Goal: Complete application form

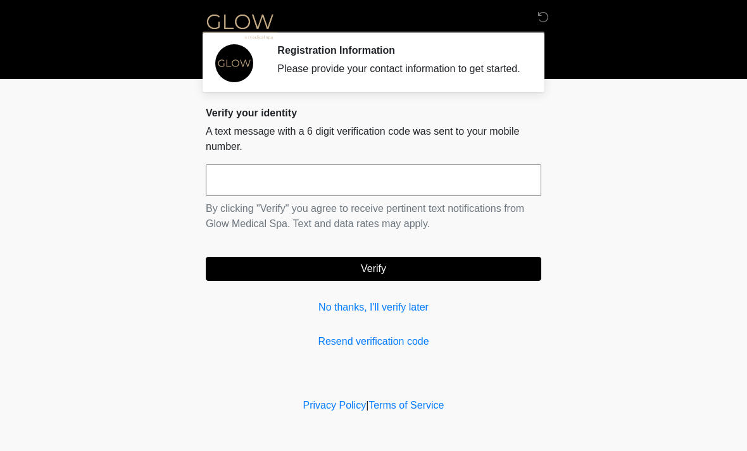
click at [298, 187] on input "text" at bounding box center [374, 181] width 336 height 32
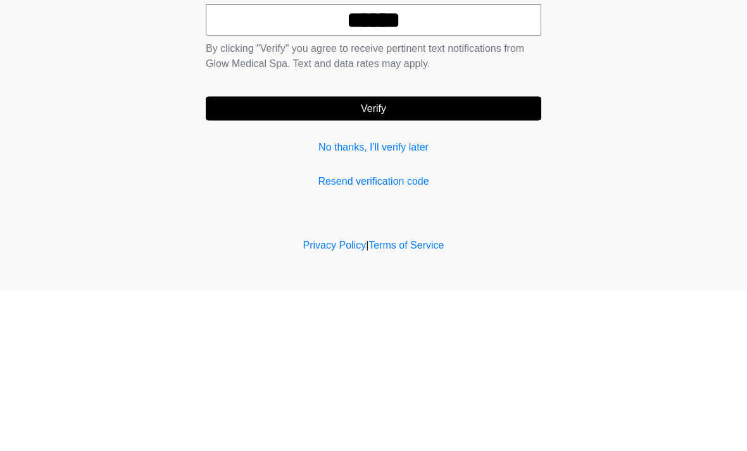
type input "******"
click at [421, 257] on button "Verify" at bounding box center [374, 269] width 336 height 24
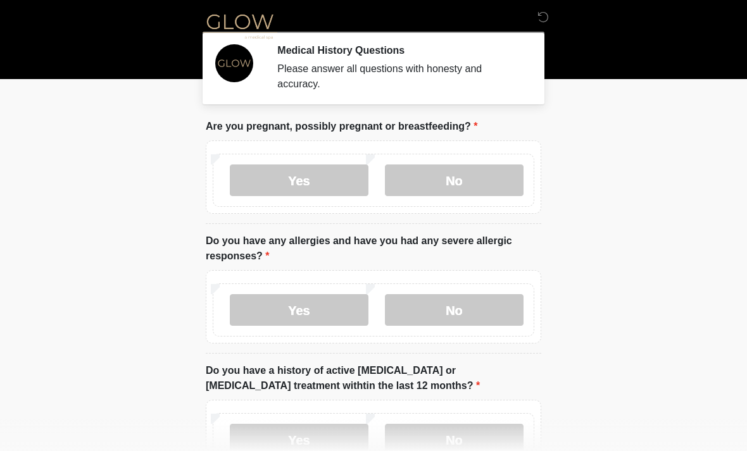
click at [460, 189] on label "No" at bounding box center [454, 181] width 139 height 32
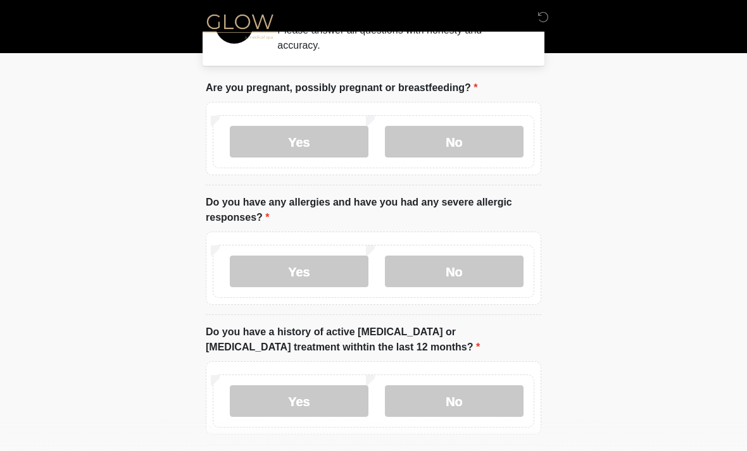
scroll to position [43, 0]
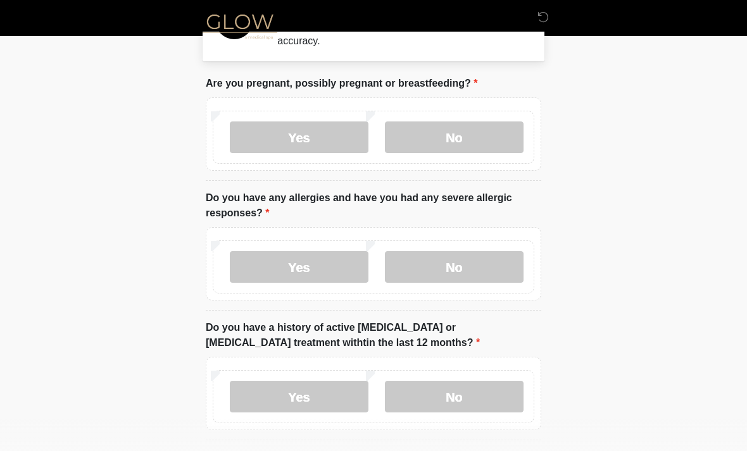
click at [467, 268] on label "No" at bounding box center [454, 267] width 139 height 32
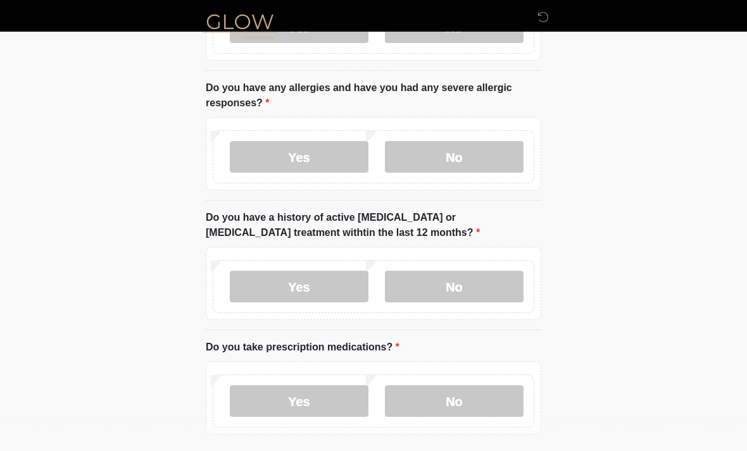
scroll to position [156, 0]
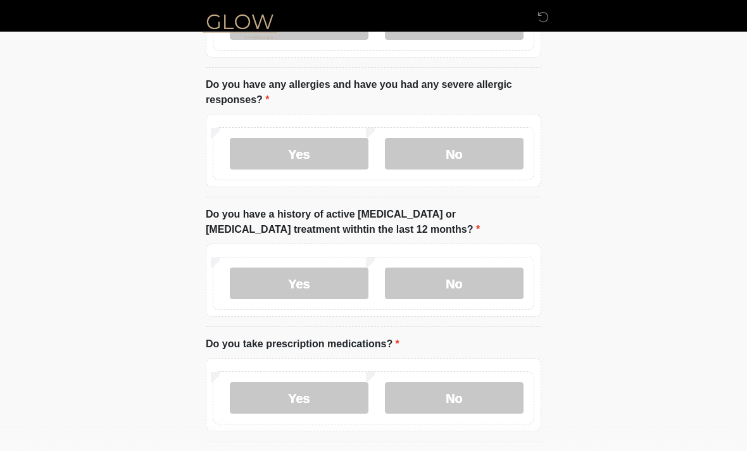
click at [461, 283] on label "No" at bounding box center [454, 284] width 139 height 32
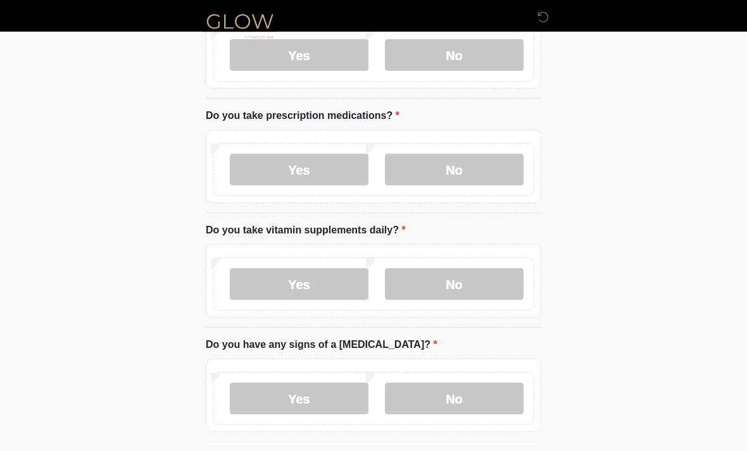
scroll to position [385, 0]
click at [307, 161] on label "Yes" at bounding box center [299, 170] width 139 height 32
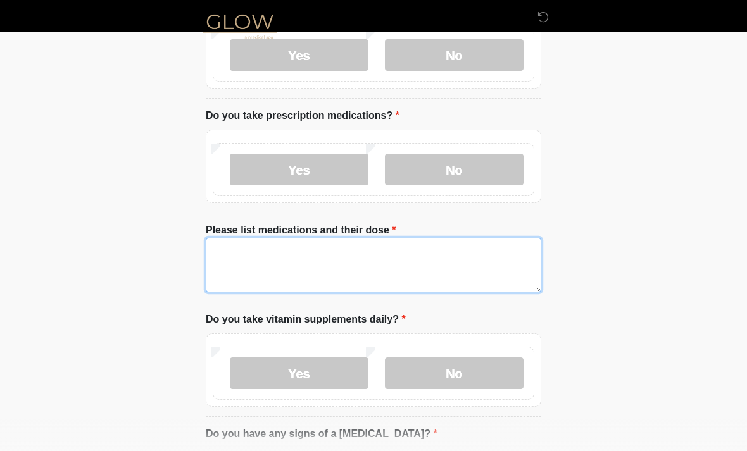
click at [287, 262] on textarea "Please list medications and their dose" at bounding box center [374, 265] width 336 height 54
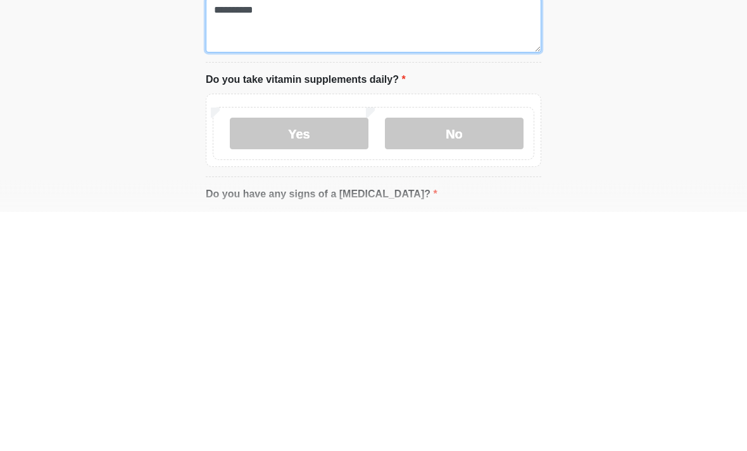
type textarea "*********"
click at [319, 358] on label "Yes" at bounding box center [299, 374] width 139 height 32
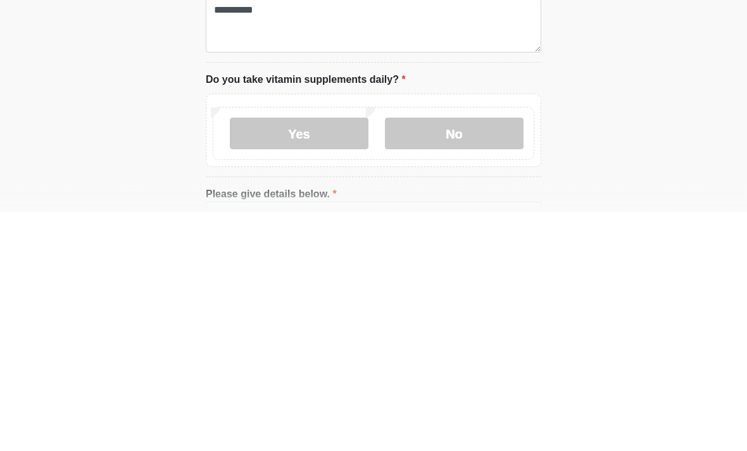
scroll to position [625, 0]
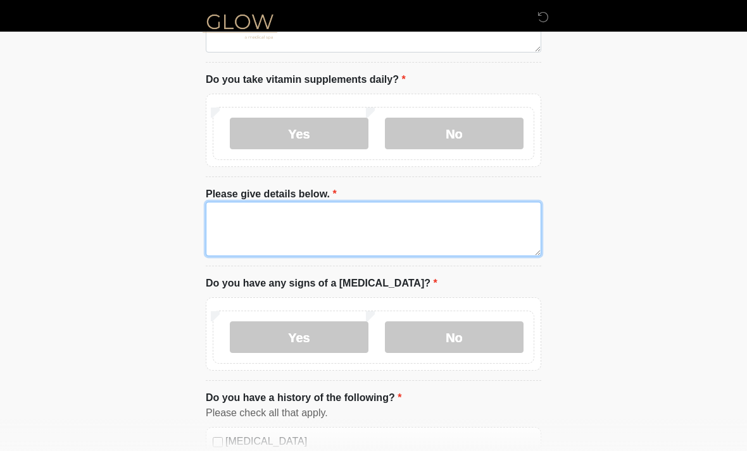
click at [280, 218] on textarea "Please give details below." at bounding box center [374, 229] width 336 height 54
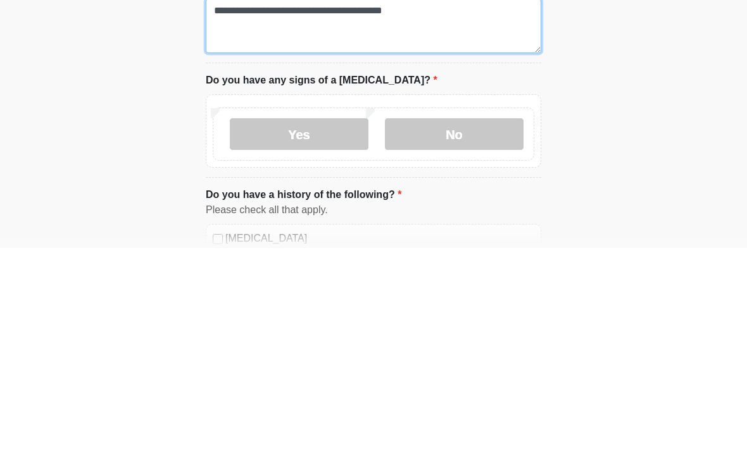
type textarea "**********"
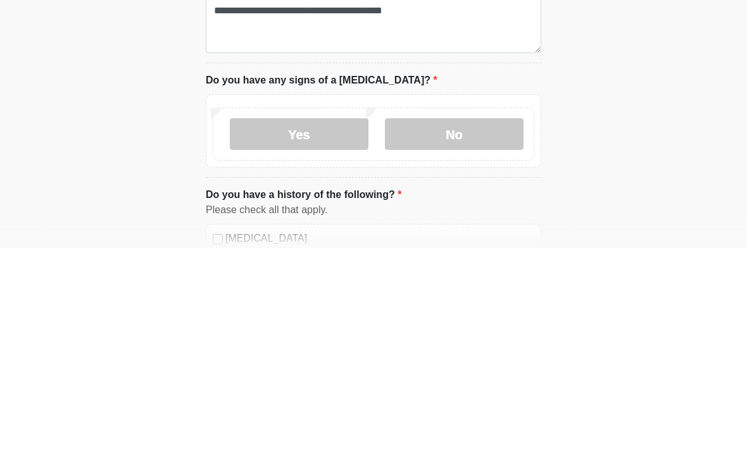
click at [472, 322] on label "No" at bounding box center [454, 338] width 139 height 32
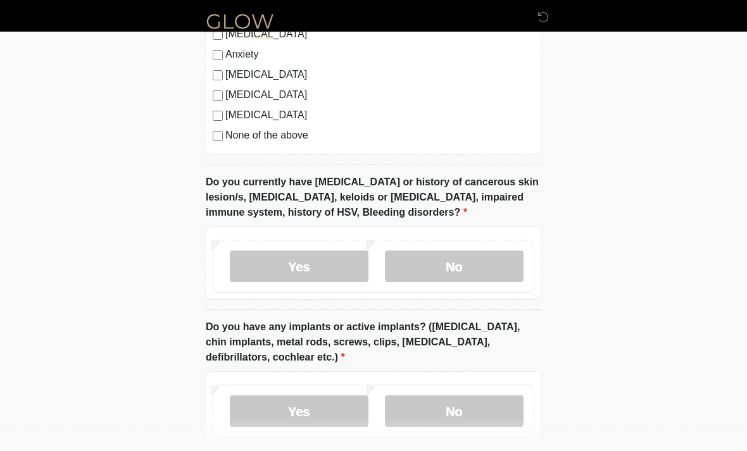
scroll to position [1154, 0]
click at [470, 266] on label "No" at bounding box center [454, 267] width 139 height 32
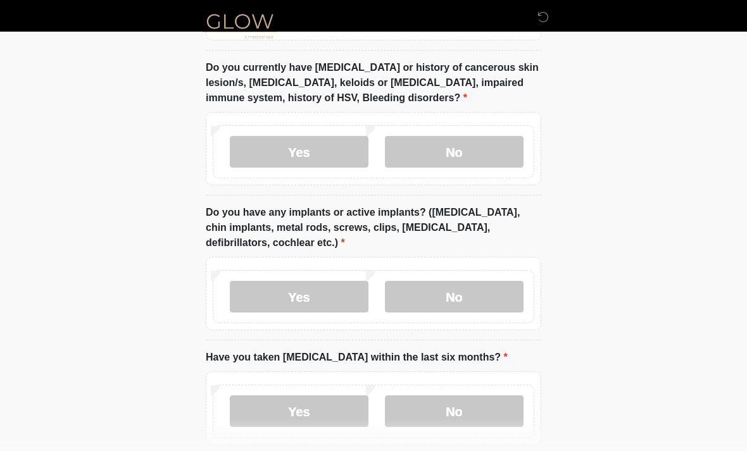
click at [470, 291] on label "No" at bounding box center [454, 298] width 139 height 32
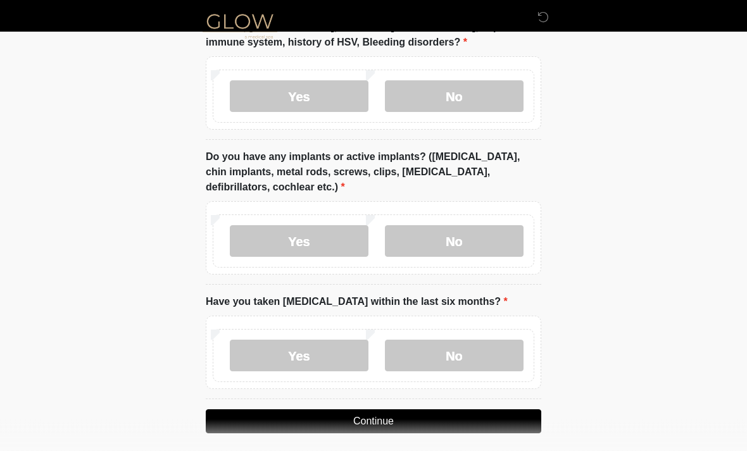
scroll to position [1331, 0]
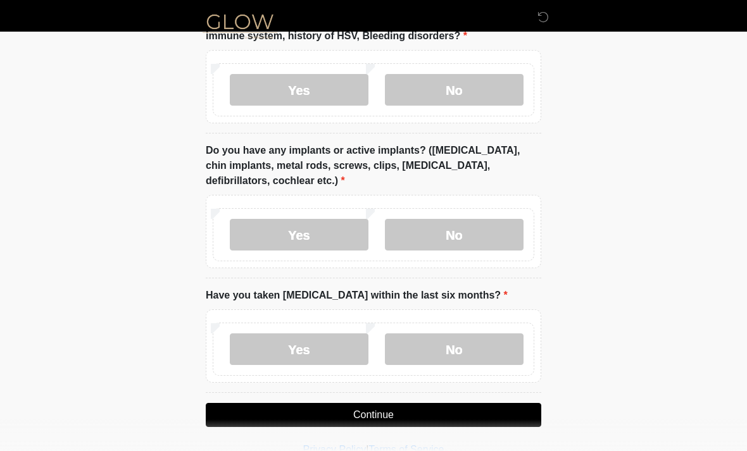
click at [461, 347] on label "No" at bounding box center [454, 350] width 139 height 32
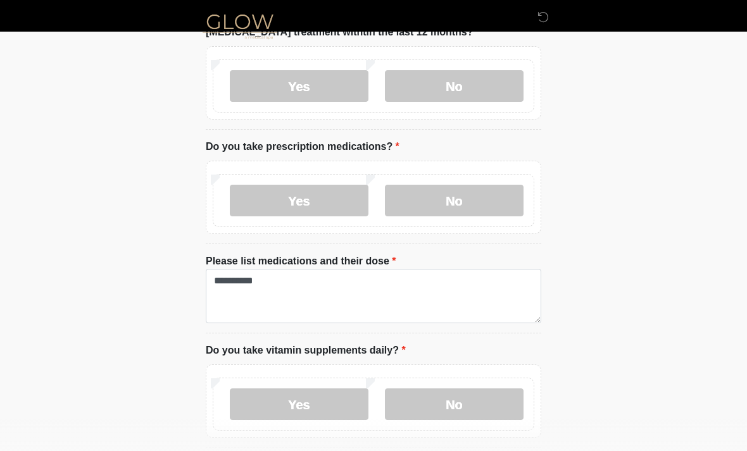
scroll to position [352, 0]
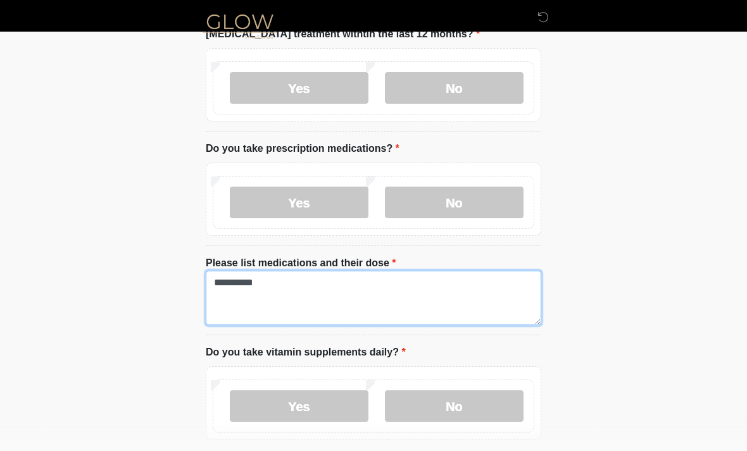
click at [287, 286] on textarea "*********" at bounding box center [374, 298] width 336 height 54
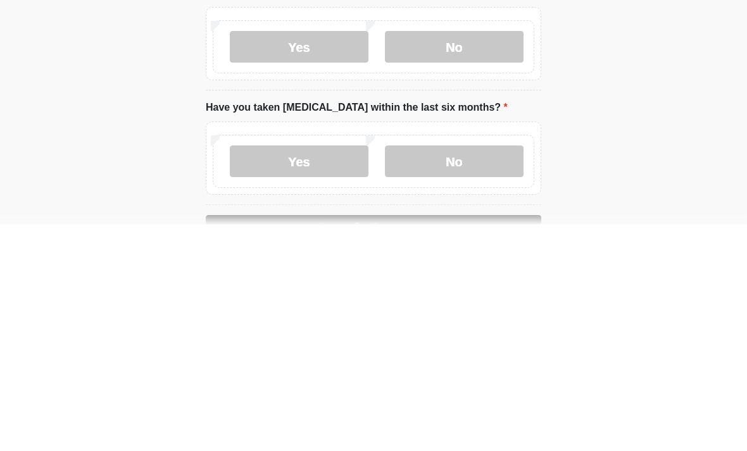
scroll to position [1372, 0]
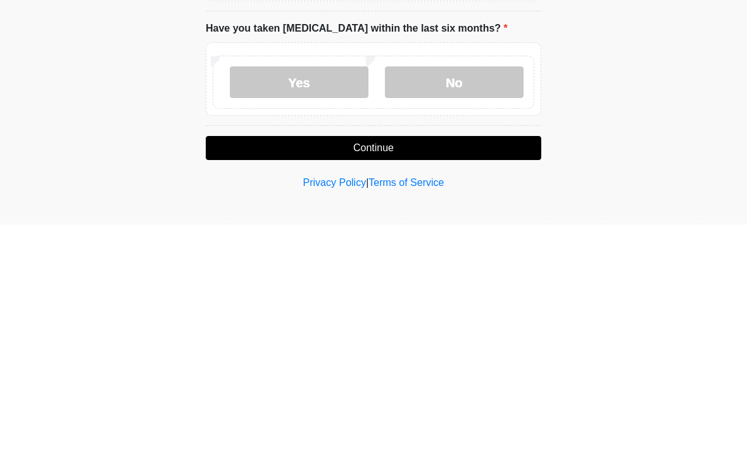
type textarea "**********"
click at [438, 363] on button "Continue" at bounding box center [374, 375] width 336 height 24
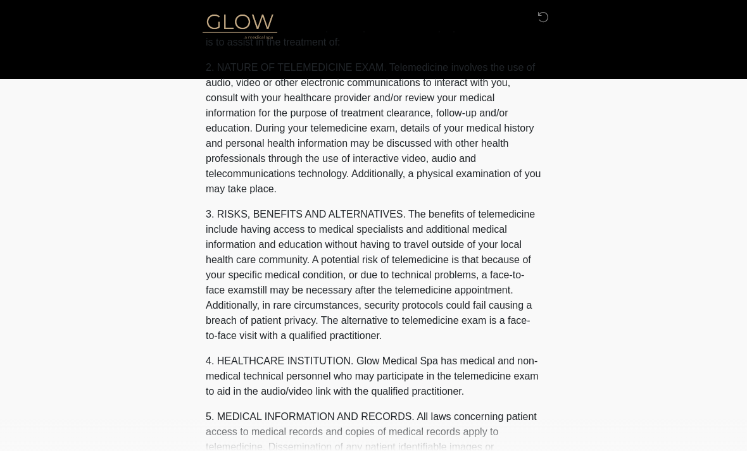
scroll to position [0, 0]
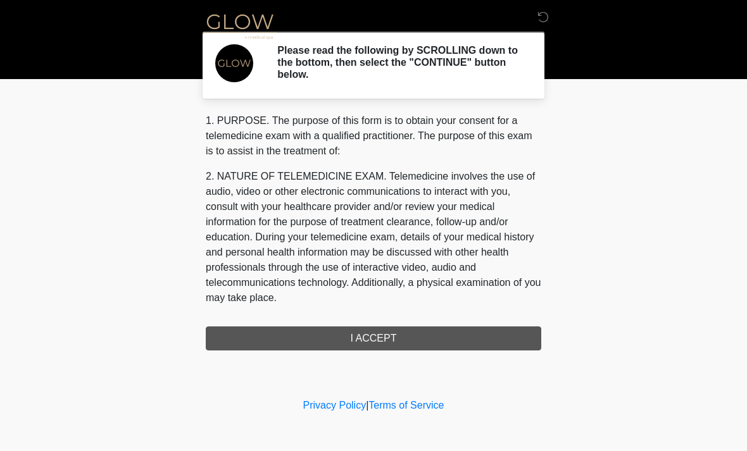
click at [423, 341] on div "1. PURPOSE. The purpose of this form is to obtain your consent for a telemedici…" at bounding box center [374, 231] width 336 height 237
click at [420, 334] on div "1. PURPOSE. The purpose of this form is to obtain your consent for a telemedici…" at bounding box center [374, 231] width 336 height 237
click at [385, 341] on div "1. PURPOSE. The purpose of this form is to obtain your consent for a telemedici…" at bounding box center [374, 231] width 336 height 237
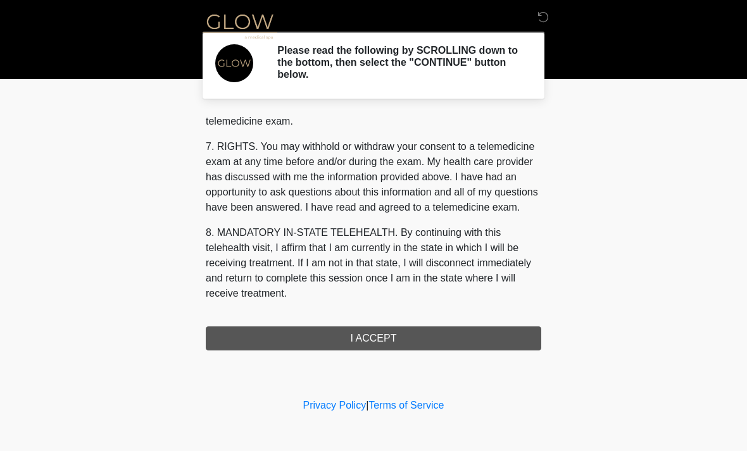
scroll to position [536, 0]
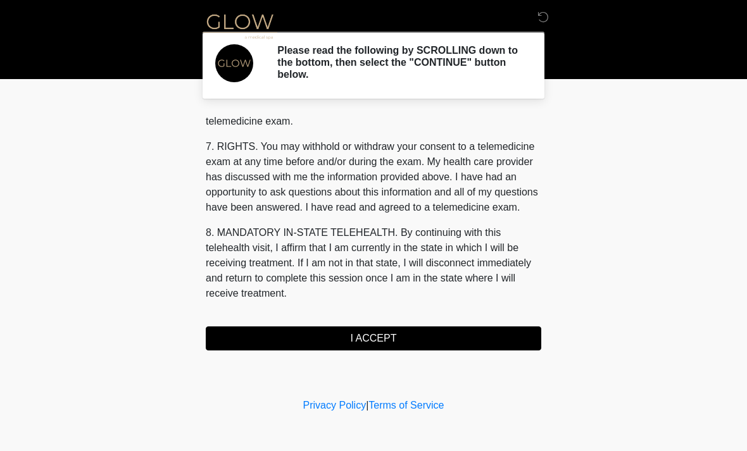
click at [405, 337] on button "I ACCEPT" at bounding box center [374, 339] width 336 height 24
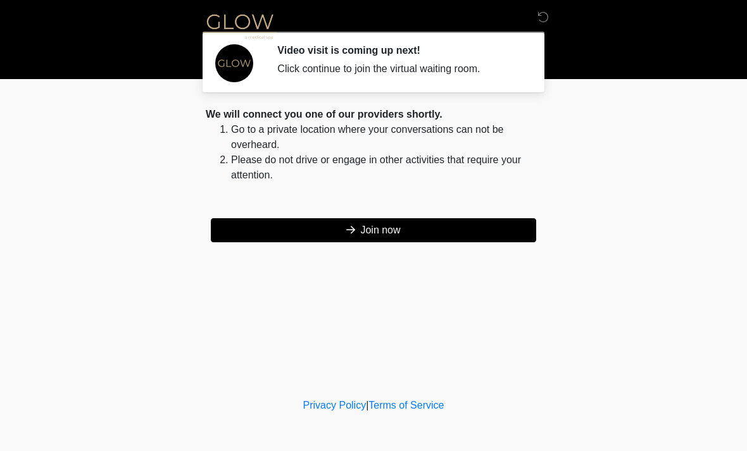
click at [504, 236] on button "Join now" at bounding box center [373, 230] width 325 height 24
